Goal: Transaction & Acquisition: Purchase product/service

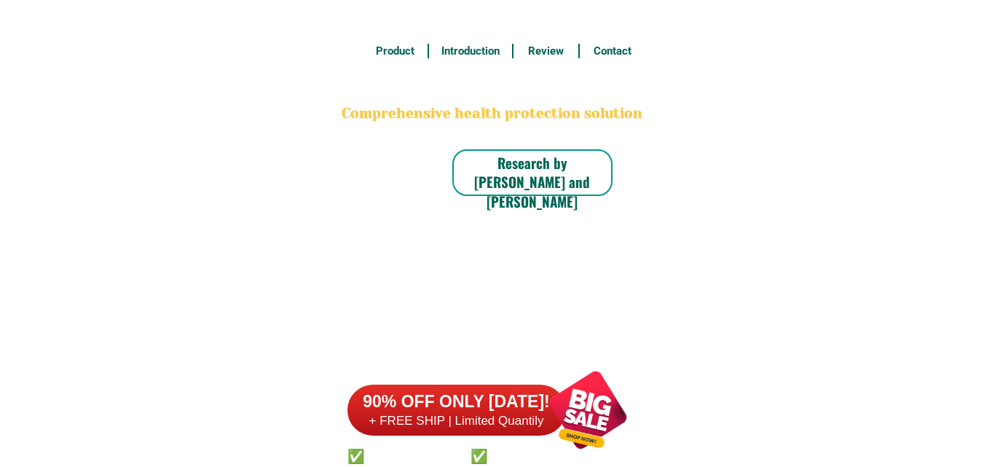
scroll to position [11323, 0]
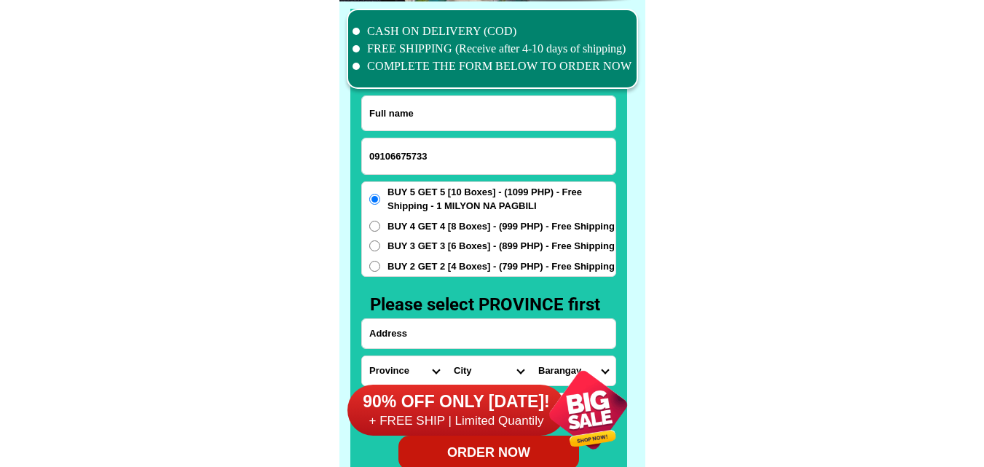
type input "09106675733"
drag, startPoint x: 394, startPoint y: 104, endPoint x: 333, endPoint y: 47, distance: 83.5
click at [395, 103] on input "Input full_name" at bounding box center [488, 113] width 253 height 34
paste input "[PERSON_NAME]"
type input "[PERSON_NAME]"
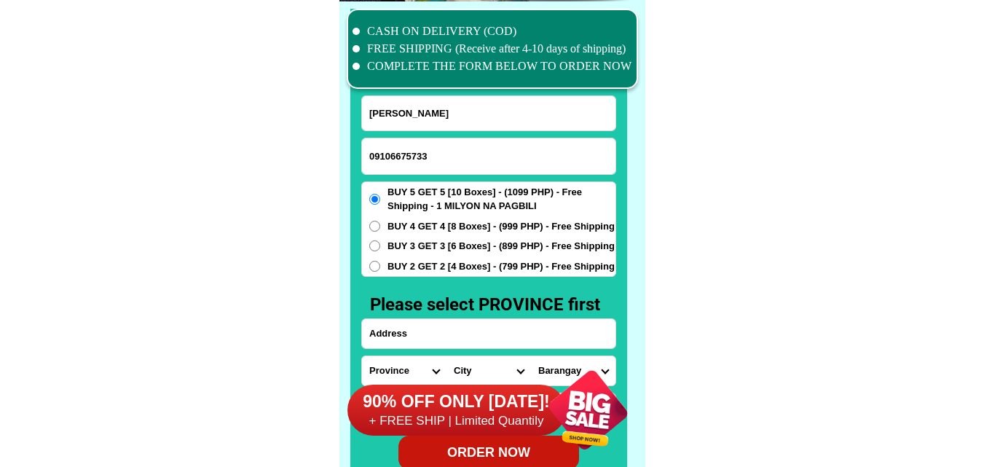
click at [477, 331] on input "Input address" at bounding box center [488, 333] width 253 height 29
paste input "no6 [PERSON_NAME] Benagan Batac City [GEOGRAPHIC_DATA]"
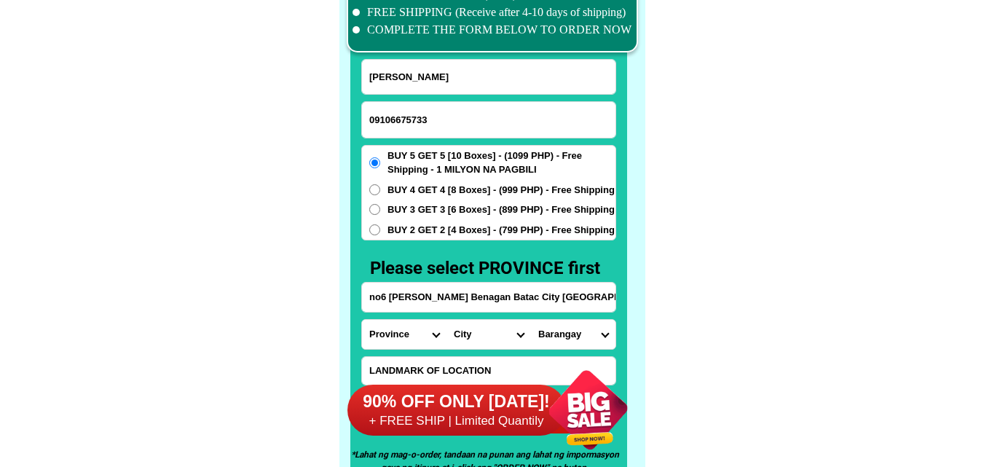
scroll to position [11396, 0]
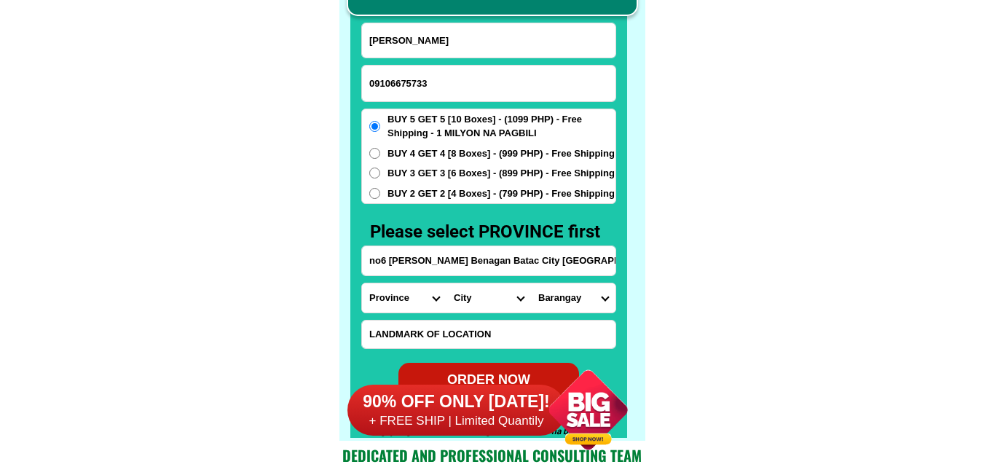
type input "no6 [PERSON_NAME] Benagan Batac City [GEOGRAPHIC_DATA]"
click at [402, 299] on select "Province [GEOGRAPHIC_DATA] [GEOGRAPHIC_DATA] [GEOGRAPHIC_DATA] [GEOGRAPHIC_DATA…" at bounding box center [404, 297] width 84 height 29
select select "63_473"
click at [362, 283] on select "Province [GEOGRAPHIC_DATA] [GEOGRAPHIC_DATA] [GEOGRAPHIC_DATA] [GEOGRAPHIC_DATA…" at bounding box center [404, 297] width 84 height 29
click at [484, 290] on select "City Adams Bacarra [GEOGRAPHIC_DATA] [GEOGRAPHIC_DATA] [GEOGRAPHIC_DATA] [GEOGR…" at bounding box center [489, 297] width 84 height 29
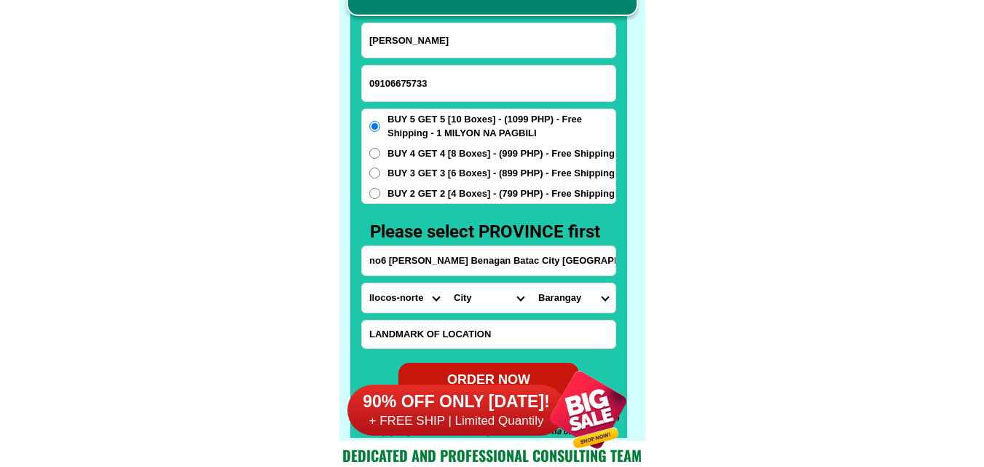
select select "63_4739004"
click at [447, 283] on select "City Adams Bacarra [GEOGRAPHIC_DATA] [GEOGRAPHIC_DATA] [GEOGRAPHIC_DATA] [GEOGR…" at bounding box center [489, 297] width 84 height 29
click at [566, 291] on select "Barangay [PERSON_NAME] pob. (labucao) [PERSON_NAME] pob. (iloilo) Aglipay (pob.…" at bounding box center [573, 297] width 84 height 29
select select "63_473900460177"
click at [531, 283] on select "Barangay [PERSON_NAME] pob. (labucao) [PERSON_NAME] pob. (iloilo) Aglipay (pob.…" at bounding box center [573, 297] width 84 height 29
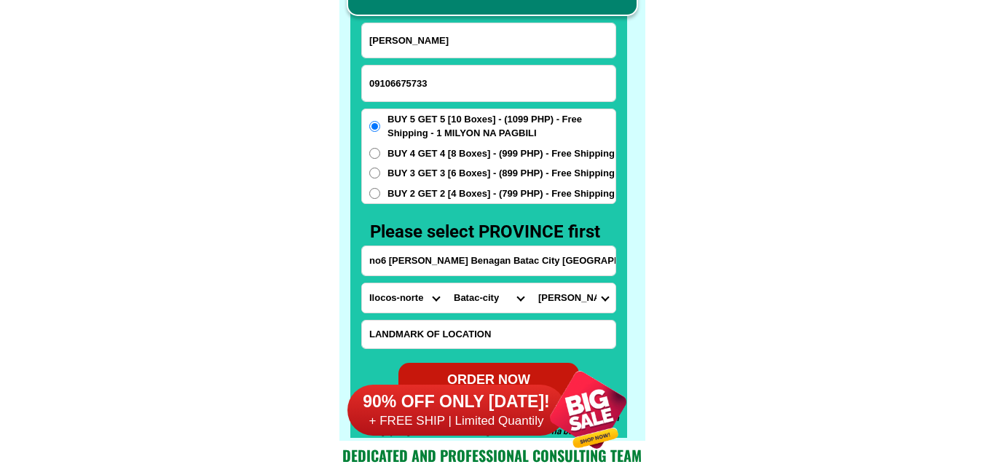
click at [423, 199] on span "BUY 2 GET 2 [4 Boxes] - (799 PHP) - Free Shipping" at bounding box center [501, 193] width 227 height 15
click at [380, 199] on input "BUY 2 GET 2 [4 Boxes] - (799 PHP) - Free Shipping" at bounding box center [374, 193] width 11 height 11
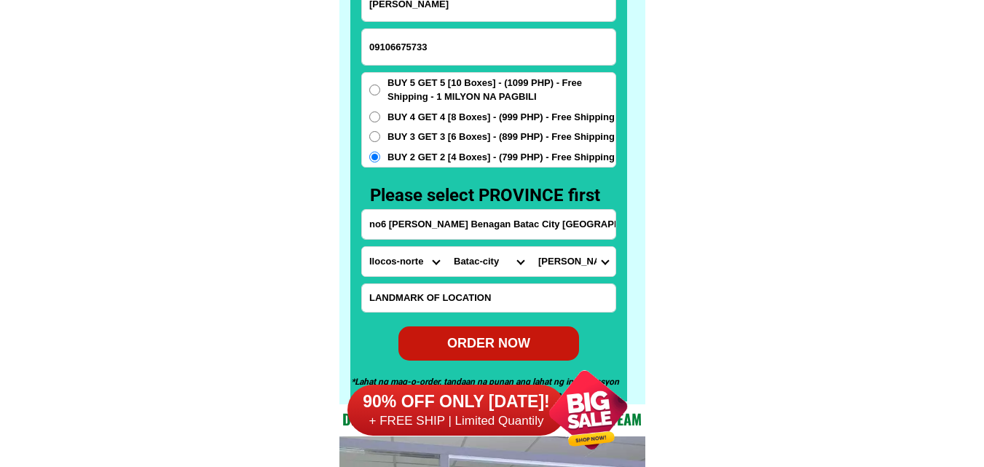
scroll to position [11469, 0]
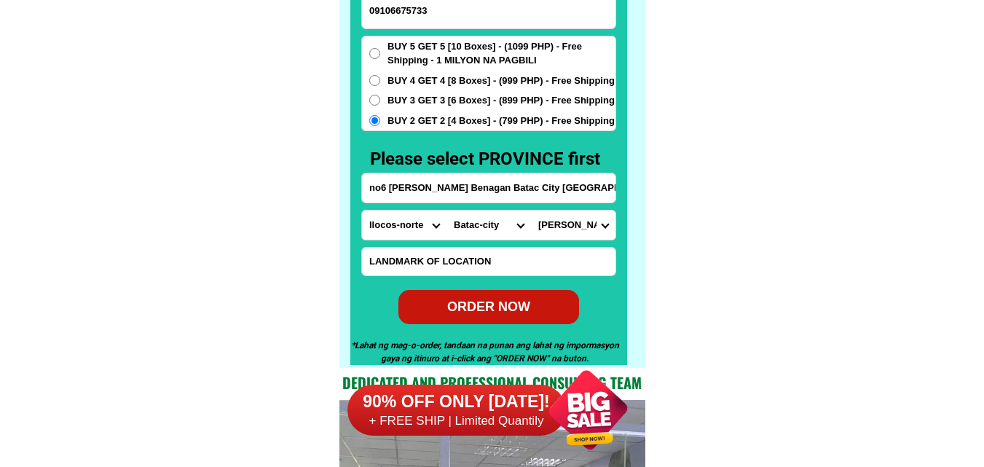
click at [492, 307] on div "ORDER NOW" at bounding box center [488, 307] width 181 height 20
radio input "true"
